Goal: Find contact information: Find contact information

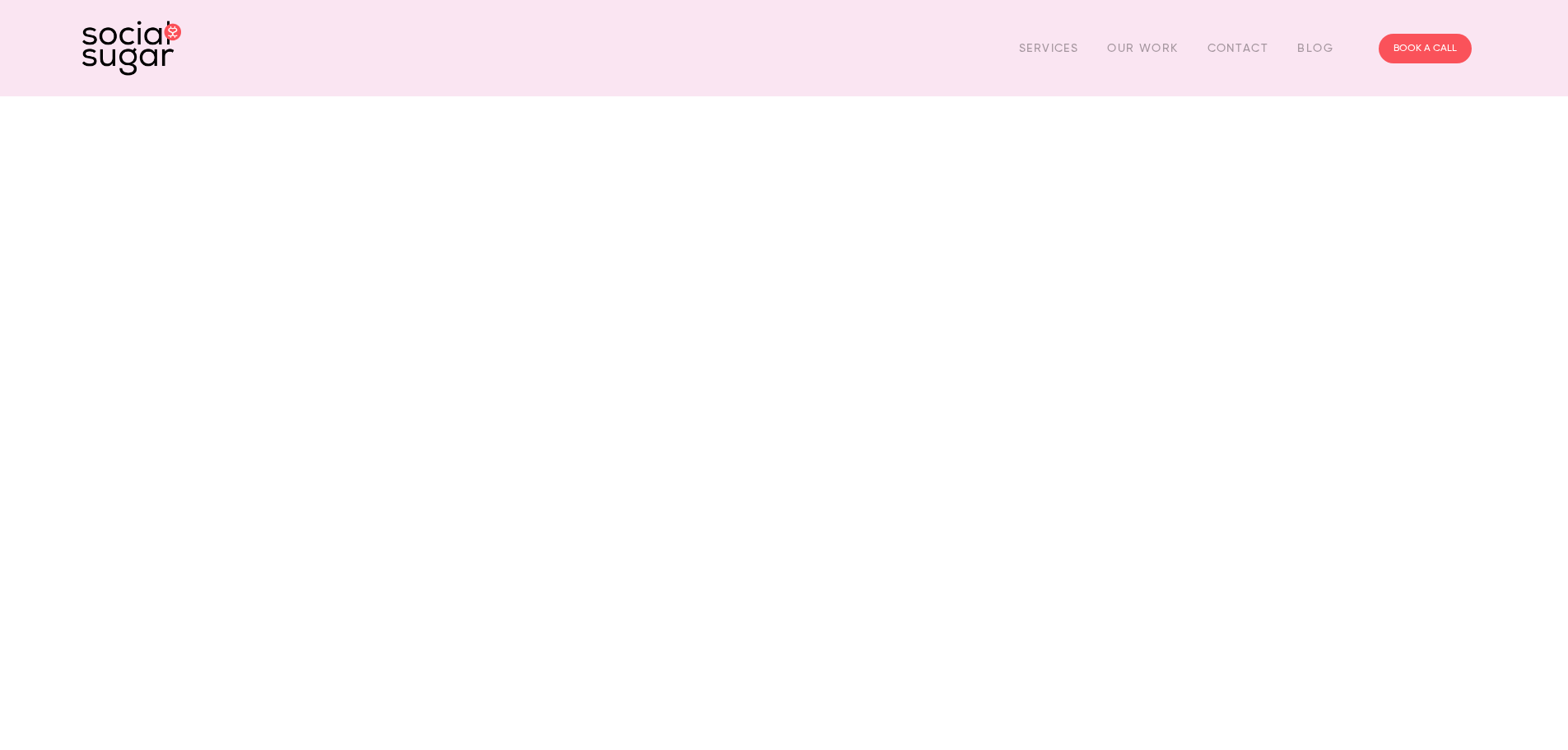
click at [1195, 50] on div "Services Our Work Contact Blog" at bounding box center [1176, 48] width 343 height 25
click at [1255, 44] on link "Contact" at bounding box center [1238, 48] width 62 height 25
